Goal: Task Accomplishment & Management: Complete application form

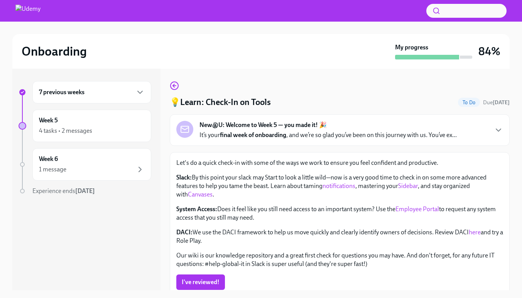
scroll to position [14, 0]
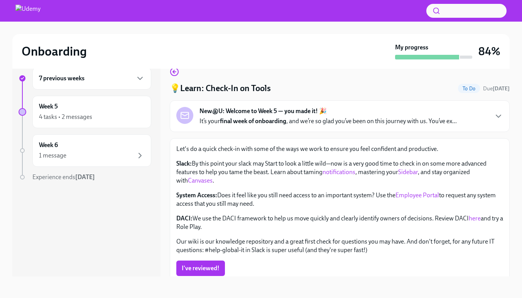
click at [262, 120] on strong "final week of onboarding" at bounding box center [253, 120] width 66 height 7
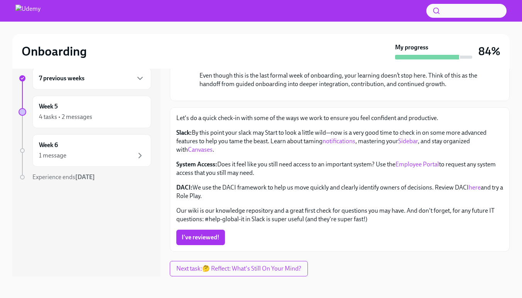
scroll to position [211, 0]
click at [201, 238] on span "I've reviewed!" at bounding box center [201, 237] width 38 height 8
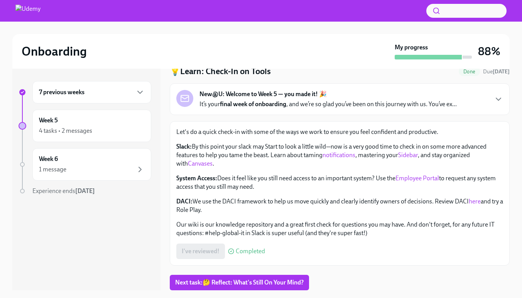
scroll to position [14, 0]
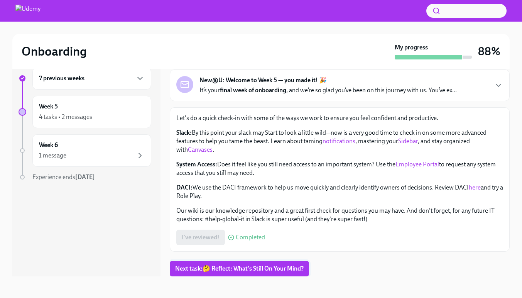
click at [220, 267] on span "Next task : 🤔 Reflect: What's Still On Your Mind?" at bounding box center [239, 269] width 128 height 8
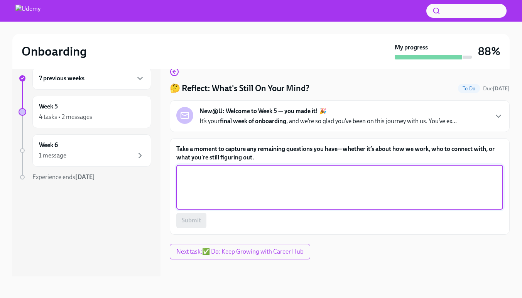
click at [214, 200] on textarea "Take a moment to capture any remaining questions you have—whether it’s about ho…" at bounding box center [340, 187] width 318 height 37
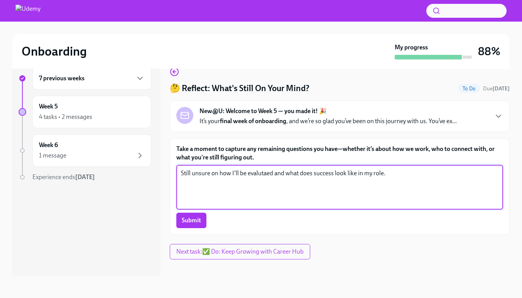
click at [264, 176] on textarea "Still unsure on how I'll be evalutaed and what does success look like in my rol…" at bounding box center [340, 187] width 318 height 37
click at [260, 174] on textarea "Still unsure on how I'll be evalutaed and what does success look like in my rol…" at bounding box center [340, 187] width 318 height 37
click at [263, 174] on textarea "Still unsure on how I'll be evalutaed and what does success look like in my rol…" at bounding box center [340, 187] width 318 height 37
click at [414, 179] on textarea "Still unsure on how I'll be evaluated and what does success look like in my rol…" at bounding box center [340, 187] width 318 height 37
click at [309, 172] on textarea "Still unsure on how I'll be evaluated and what does success look like in my rol…" at bounding box center [340, 187] width 318 height 37
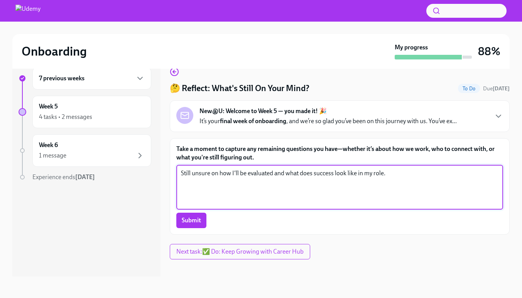
click at [309, 172] on textarea "Still unsure on how I'll be evaluated and what does success look like in my rol…" at bounding box center [340, 187] width 318 height 37
paste textarea "“I’m still looking to get more clarity on how I’ll be evaluated in this role an…"
click at [184, 174] on textarea "“I’m still looking to get more clarity on how I’ll be evaluated in this role an…" at bounding box center [340, 187] width 318 height 37
click at [444, 172] on textarea "I’m still looking to get more clarity on how I’ll be evaluated in this role and…" at bounding box center [340, 187] width 318 height 37
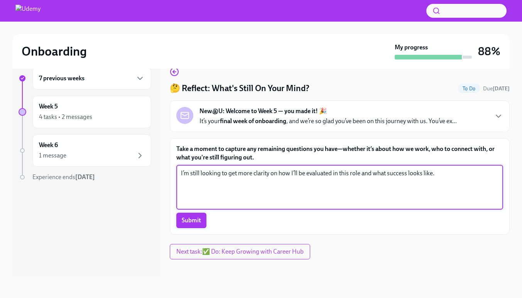
type textarea "I’m still looking to get more clarity on how I’ll be evaluated in this role and…"
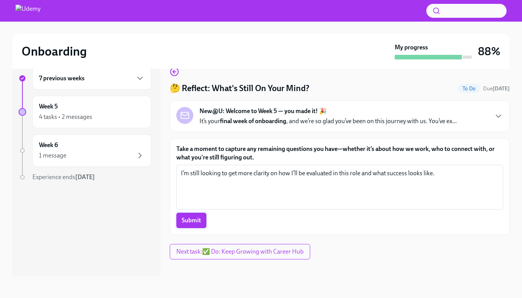
click at [195, 218] on span "Submit" at bounding box center [191, 220] width 19 height 8
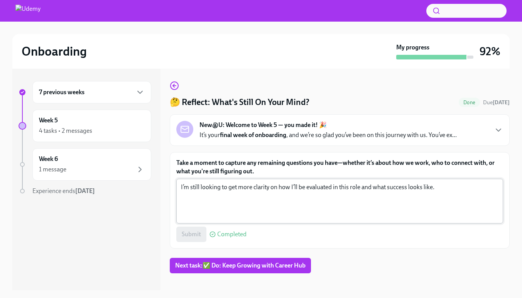
scroll to position [14, 0]
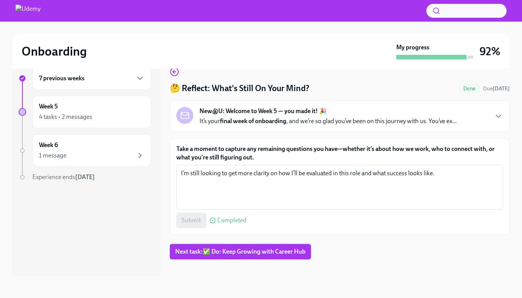
click at [232, 249] on span "Next task : ✅ Do: Keep Growing with Career Hub" at bounding box center [240, 252] width 130 height 8
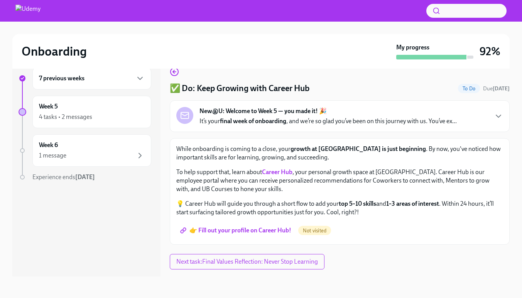
click at [341, 110] on div "New@U: Welcome to Week 5 — you made it! 🎉 It’s your final week of onboarding , …" at bounding box center [327, 116] width 257 height 19
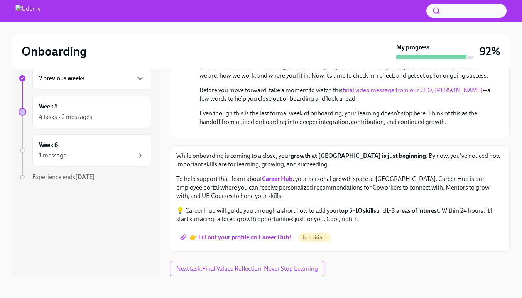
scroll to position [173, 0]
click at [255, 239] on span "👉 Fill out your profile on Career Hub!" at bounding box center [237, 237] width 110 height 8
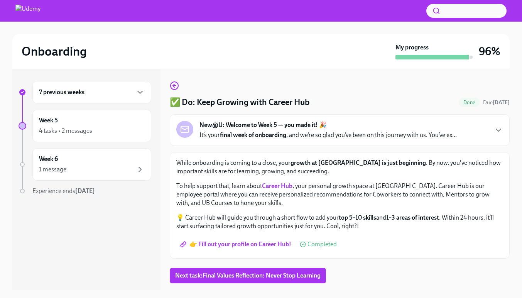
scroll to position [14, 0]
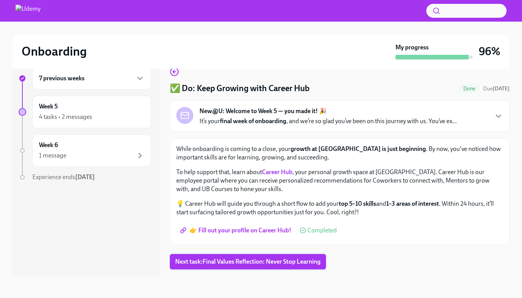
click at [271, 264] on span "Next task : Final Values Reflection: Never Stop Learning" at bounding box center [247, 262] width 145 height 8
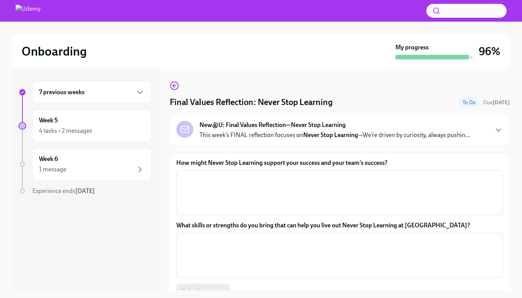
click at [475, 132] on div "New@U: Final Values Reflection—Never Stop Learning This week’s FINAL reflection…" at bounding box center [339, 130] width 327 height 19
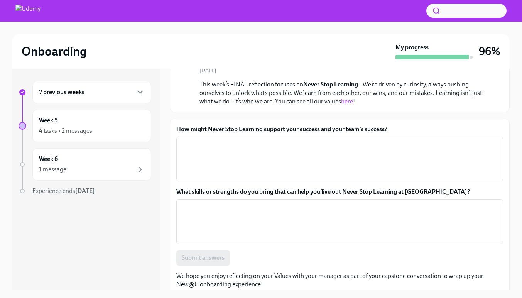
scroll to position [79, 0]
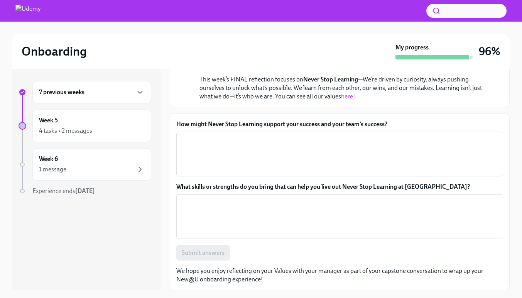
click at [334, 124] on label "How might Never Stop Learning support your success and your team’s success?" at bounding box center [339, 124] width 327 height 8
click at [334, 135] on textarea "How might Never Stop Learning support your success and your team’s success?" at bounding box center [340, 153] width 318 height 37
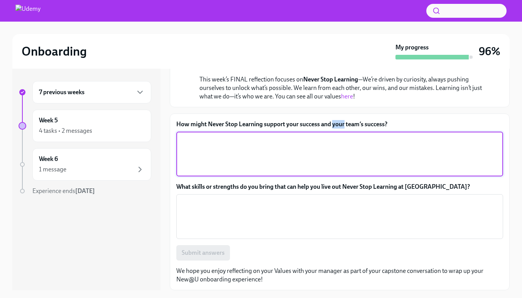
click at [334, 124] on label "How might Never Stop Learning support your success and your team’s success?" at bounding box center [339, 124] width 327 height 8
click at [334, 135] on textarea "How might Never Stop Learning support your success and your team’s success?" at bounding box center [340, 153] width 318 height 37
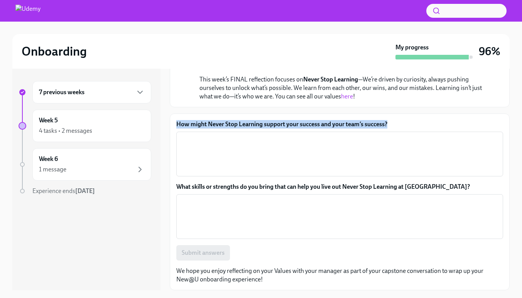
click at [334, 124] on label "How might Never Stop Learning support your success and your team’s success?" at bounding box center [339, 124] width 327 height 8
click at [334, 135] on textarea "How might Never Stop Learning support your success and your team’s success?" at bounding box center [340, 153] width 318 height 37
copy label "How might Never Stop Learning support your success and your team’s success?"
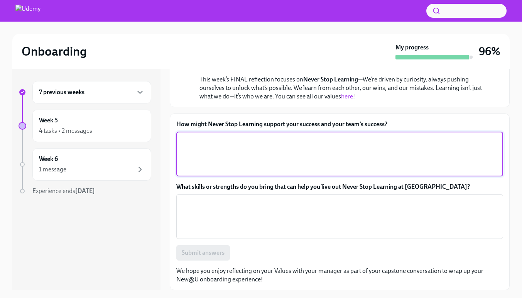
click at [221, 142] on textarea "How might Never Stop Learning support your success and your team’s success?" at bounding box center [340, 153] width 318 height 37
paste textarea "supports my success by helping me grow new skills and stay adaptable, and it su…"
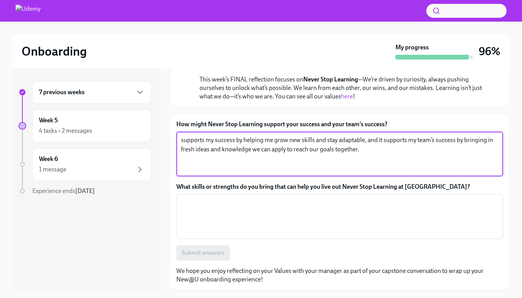
drag, startPoint x: 238, startPoint y: 142, endPoint x: 173, endPoint y: 140, distance: 65.2
click at [173, 140] on div "How might Never Stop Learning support your success and your team’s success? sup…" at bounding box center [340, 201] width 340 height 177
click at [328, 153] on textarea "By helping me grow new skills and stay adaptable, and it supports my team’s suc…" at bounding box center [340, 153] width 318 height 37
click at [414, 150] on textarea "By helping me grow new skills and stay adaptable, and it supports my team’s suc…" at bounding box center [340, 153] width 318 height 37
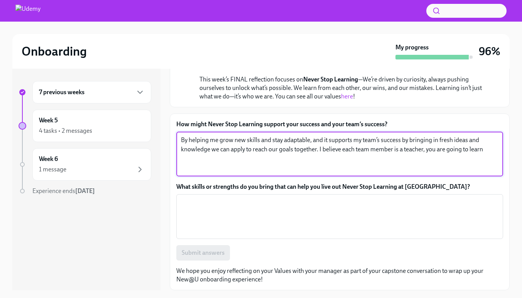
click at [492, 151] on textarea "By helping me grow new skills and stay adaptable, and it supports my team’s suc…" at bounding box center [340, 153] width 318 height 37
drag, startPoint x: 319, startPoint y: 149, endPoint x: 322, endPoint y: 162, distance: 13.5
click at [322, 162] on textarea "By helping me grow new skills and stay adaptable, and it supports my team’s suc…" at bounding box center [340, 153] width 318 height 37
paste textarea "think each teammate is a teacher in their own way — there’s always something ne…"
type textarea "By helping me grow new skills and stay adaptable, and it supports my team’s suc…"
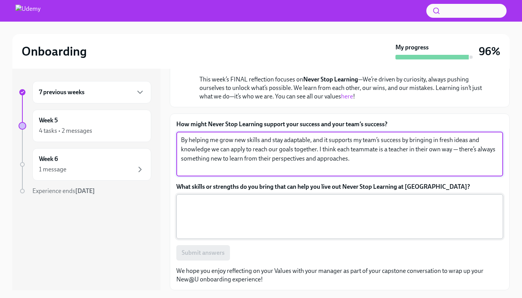
click at [221, 211] on textarea "What skills or strengths do you bring that can help you live out Never Stop Lea…" at bounding box center [340, 216] width 318 height 37
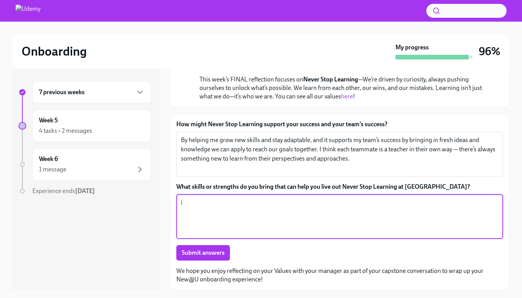
type textarea "i"
click at [268, 204] on textarea "I consider myself a person who [PERSON_NAME] knowledge" at bounding box center [340, 216] width 318 height 37
click at [319, 213] on textarea "I consider myself a person who seeks knowledge" at bounding box center [340, 216] width 318 height 37
click at [384, 203] on textarea "I consider myself a person who seeks knowledge and really is isnpired by knowng…" at bounding box center [340, 216] width 318 height 37
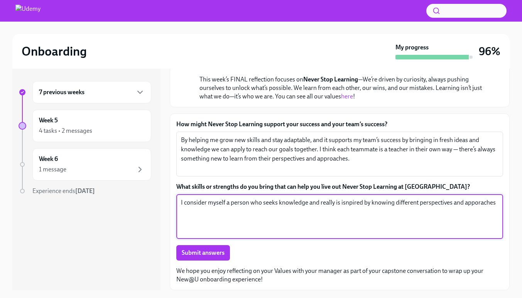
click at [363, 201] on textarea "I consider myself a person who seeks knowledge and really is isnpired by knowin…" at bounding box center [340, 216] width 318 height 37
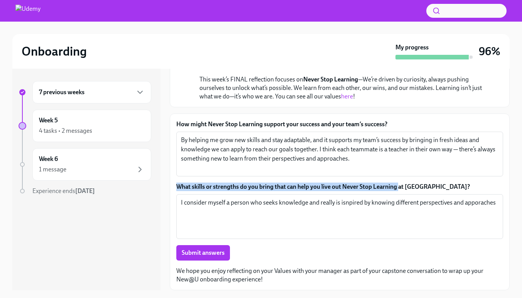
drag, startPoint x: 177, startPoint y: 186, endPoint x: 400, endPoint y: 189, distance: 222.6
click at [400, 189] on label "What skills or strengths do you bring that can help you live out Never Stop Lea…" at bounding box center [339, 186] width 327 height 8
copy label "What skills or strengths do you bring that can help you live out Never Stop Lea…"
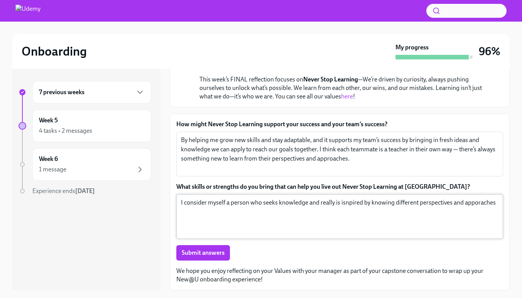
click at [212, 199] on textarea "I consider myself a person who seeks knowledge and really is isnpired by knowin…" at bounding box center [340, 216] width 318 height 37
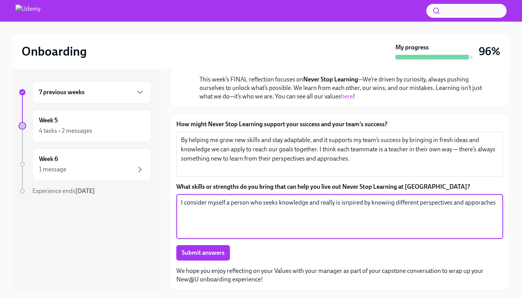
click at [212, 199] on textarea "I consider myself a person who seeks knowledge and really is isnpired by knowin…" at bounding box center [340, 216] width 318 height 37
paste textarea "someone who actively seeks knowledge and is inspired by learning from different…"
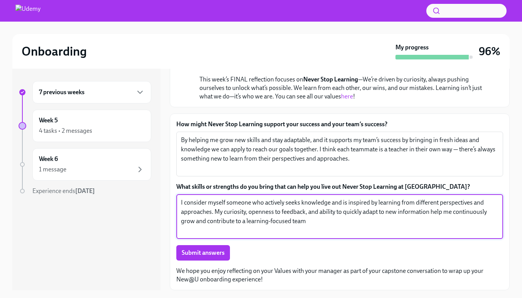
drag, startPoint x: 343, startPoint y: 213, endPoint x: 347, endPoint y: 209, distance: 5.2
click at [347, 209] on textarea "I consider myself someone who actively seeks knowledge and is inspired by learn…" at bounding box center [340, 216] width 318 height 37
click at [354, 212] on textarea "I consider myself someone who actively seeks knowledge and is inspired by learn…" at bounding box center [340, 216] width 318 height 37
click at [374, 213] on textarea "I consider myself someone who actively seeks knowledge and is inspired by learn…" at bounding box center [340, 216] width 318 height 37
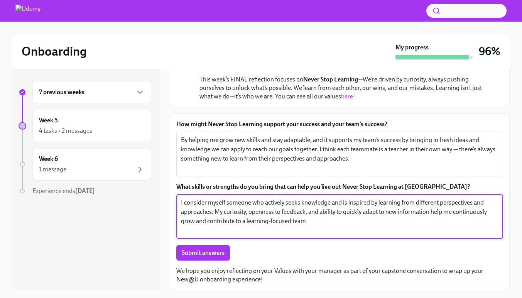
drag, startPoint x: 379, startPoint y: 213, endPoint x: 350, endPoint y: 213, distance: 29.7
click at [350, 213] on textarea "I consider myself someone who actively seeks knowledge and is inspired by learn…" at bounding box center [340, 216] width 318 height 37
click at [341, 213] on textarea "I consider myself someone who actively seeks knowledge and is inspired by learn…" at bounding box center [340, 216] width 318 height 37
click at [347, 213] on textarea "I consider myself someone who actively seeks knowledge and is inspired by learn…" at bounding box center [340, 216] width 318 height 37
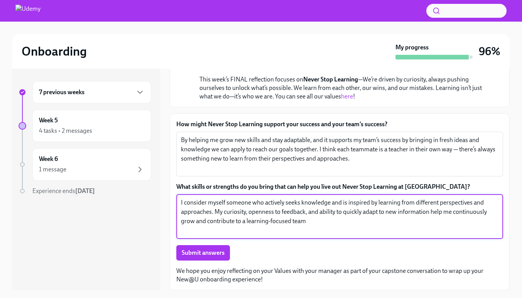
click at [343, 211] on textarea "I consider myself someone who actively seeks knowledge and is inspired by learn…" at bounding box center [340, 216] width 318 height 37
drag, startPoint x: 343, startPoint y: 211, endPoint x: 431, endPoint y: 214, distance: 88.0
click at [431, 214] on textarea "I consider myself someone who actively seeks knowledge and is inspired by learn…" at bounding box center [340, 216] width 318 height 37
click at [248, 212] on textarea "I consider myself someone who actively seeks knowledge and is inspired by learn…" at bounding box center [340, 216] width 318 height 37
drag, startPoint x: 354, startPoint y: 212, endPoint x: 318, endPoint y: 212, distance: 35.5
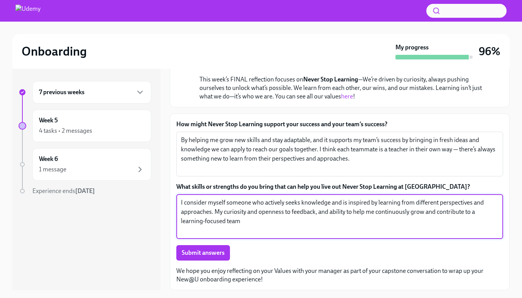
click at [318, 212] on textarea "I consider myself someone who actively seeks knowledge and is inspired by learn…" at bounding box center [340, 216] width 318 height 37
click at [242, 225] on textarea "I consider myself someone who actively seeks knowledge and is inspired by learn…" at bounding box center [340, 216] width 318 height 37
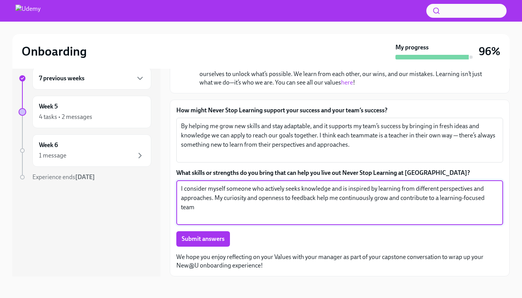
type textarea "I consider myself someone who actively seeks knowledge and is inspired by learn…"
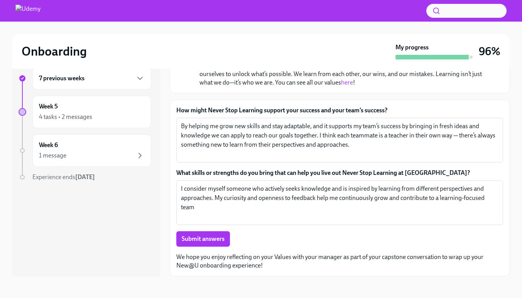
click at [191, 228] on div "How might Never Stop Learning support your success and your team’s success? By …" at bounding box center [339, 176] width 327 height 140
click at [193, 237] on span "Submit answers" at bounding box center [203, 239] width 43 height 8
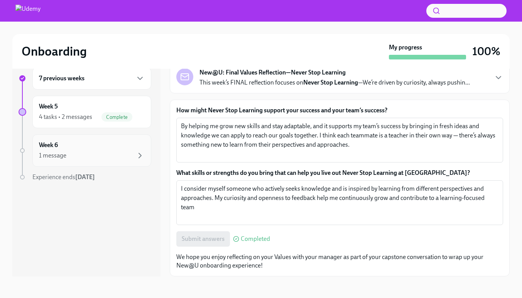
click at [73, 150] on div "Week 6 1 message" at bounding box center [92, 150] width 106 height 19
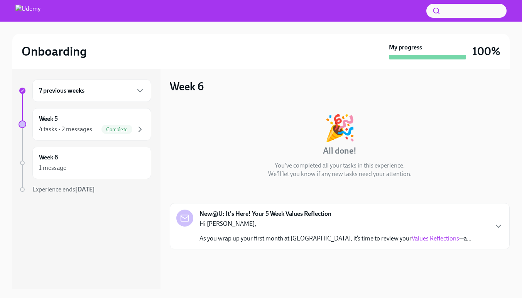
scroll to position [2, 0]
click at [295, 235] on p "As you wrap up your first month at [GEOGRAPHIC_DATA], it’s time to review your …" at bounding box center [335, 238] width 272 height 8
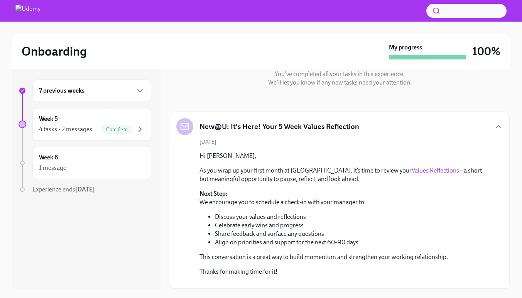
scroll to position [0, 0]
